Goal: Check status: Check status

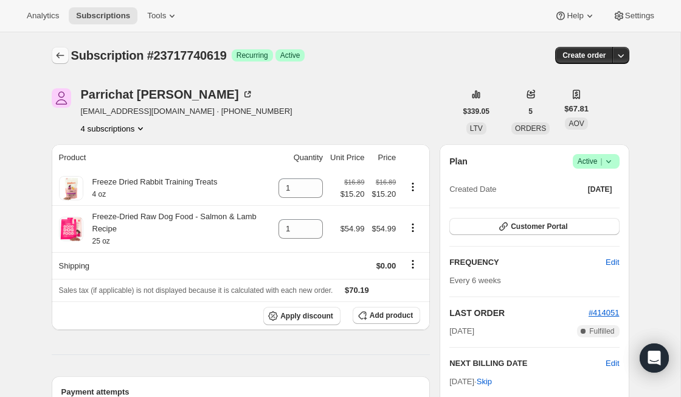
click at [64, 58] on icon "Subscriptions" at bounding box center [60, 55] width 12 height 12
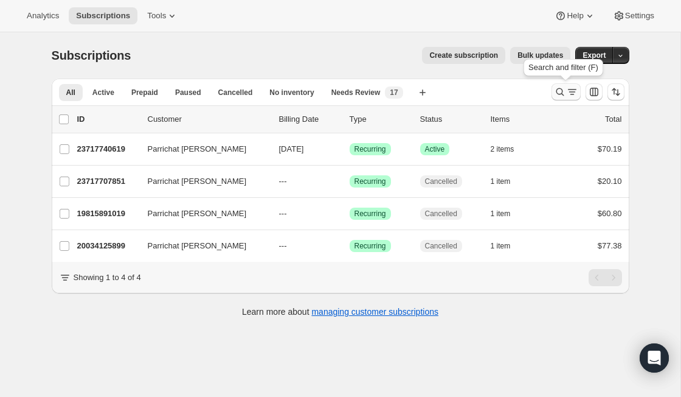
click at [561, 95] on icon "Search and filter results" at bounding box center [560, 92] width 12 height 12
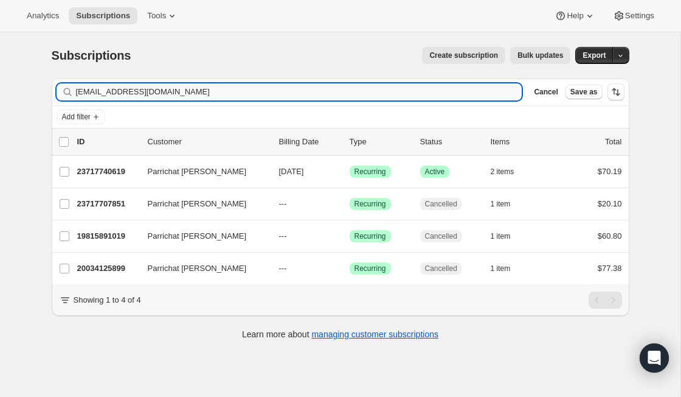
click at [302, 88] on input "[EMAIL_ADDRESS][DOMAIN_NAME]" at bounding box center [299, 91] width 446 height 17
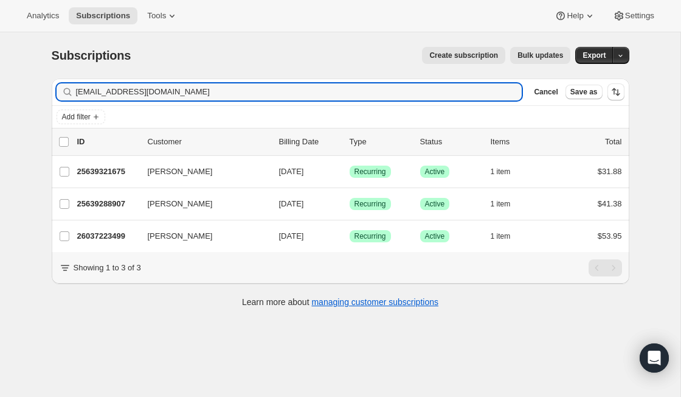
type input "[EMAIL_ADDRESS][DOMAIN_NAME]"
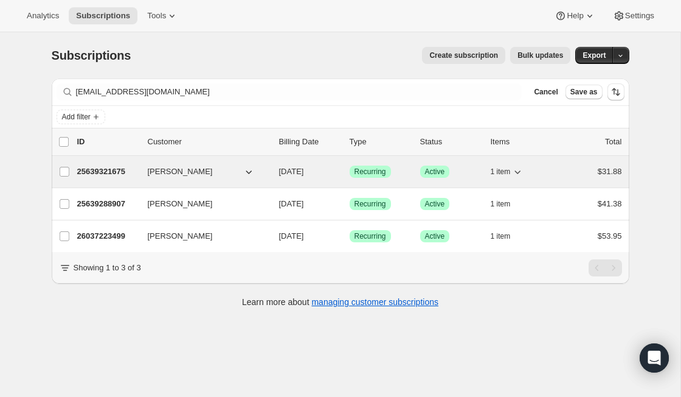
click at [121, 168] on p "25639321675" at bounding box center [107, 171] width 61 height 12
